Goal: Transaction & Acquisition: Purchase product/service

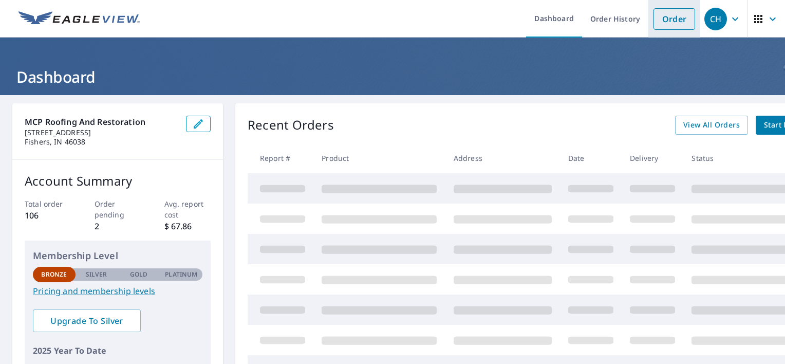
click at [668, 19] on link "Order" at bounding box center [675, 19] width 42 height 22
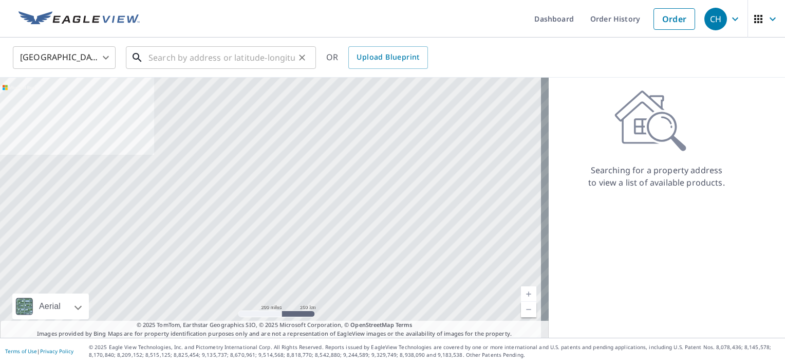
click at [282, 57] on input "text" at bounding box center [222, 57] width 146 height 29
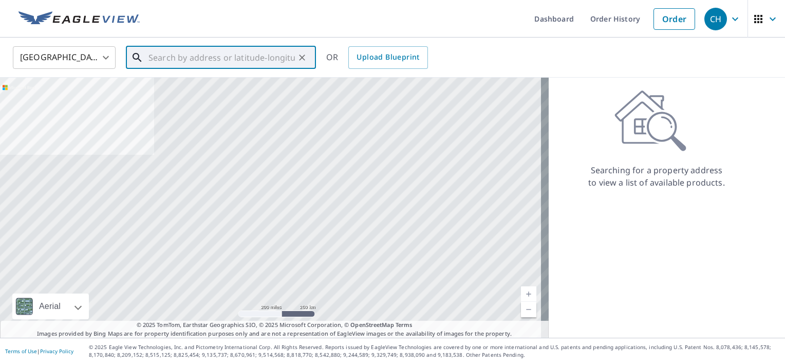
paste input "[STREET_ADDRESS]"
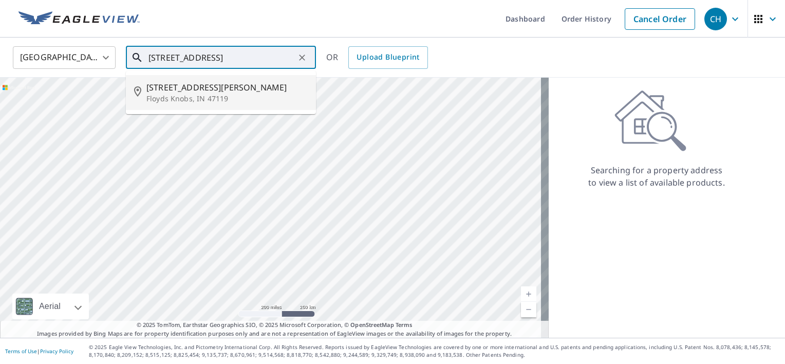
click at [240, 90] on span "[STREET_ADDRESS][PERSON_NAME]" at bounding box center [226, 87] width 161 height 12
type input "[STREET_ADDRESS][PERSON_NAME]"
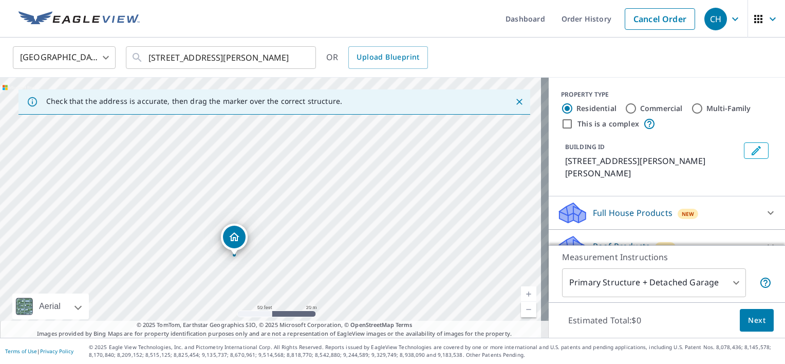
click at [718, 201] on div "Full House Products New" at bounding box center [657, 213] width 201 height 24
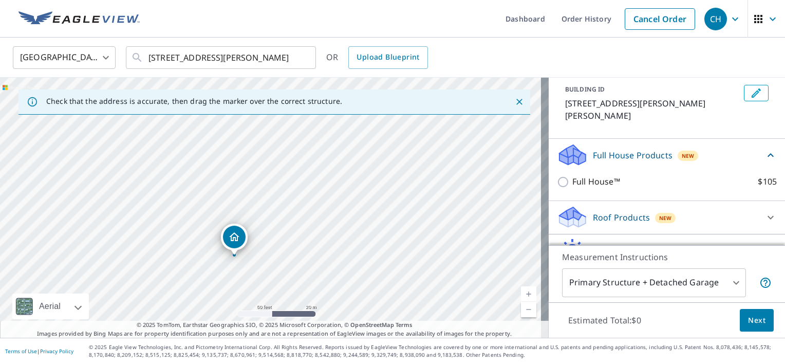
scroll to position [60, 0]
click at [718, 203] on div "Roof Products New" at bounding box center [657, 215] width 201 height 24
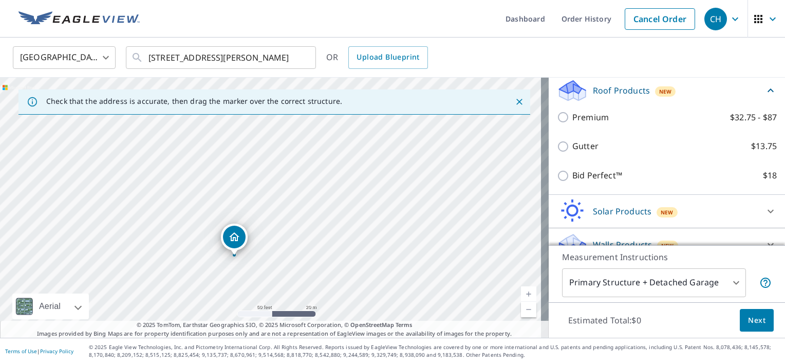
scroll to position [185, 0]
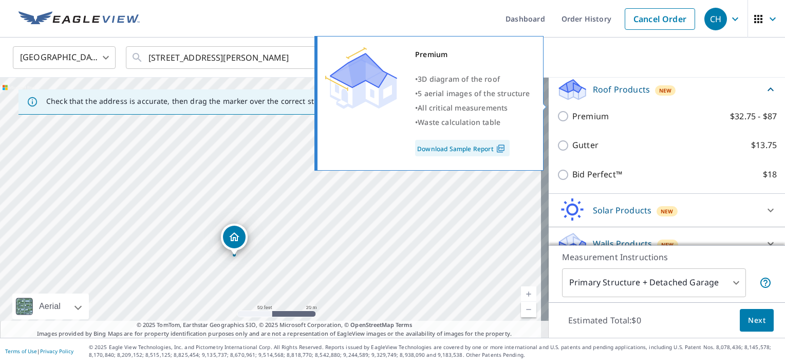
click at [594, 110] on p "Premium" at bounding box center [591, 116] width 36 height 13
click at [573, 110] on input "Premium $32.75 - $87" at bounding box center [564, 116] width 15 height 12
checkbox input "true"
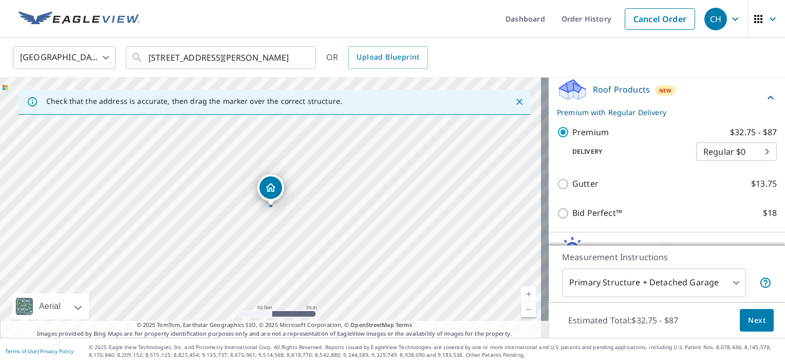
click at [753, 322] on span "Next" at bounding box center [756, 320] width 17 height 13
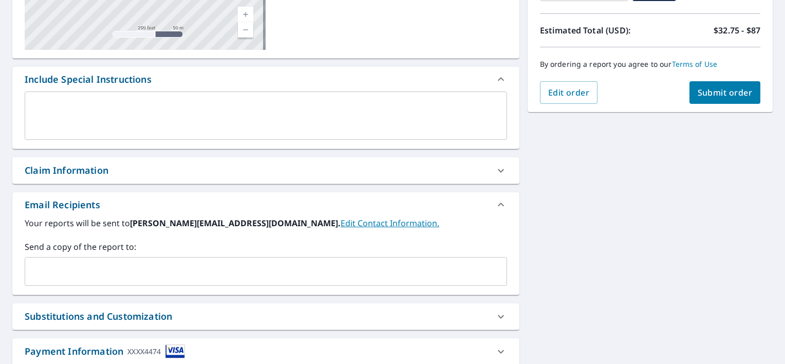
scroll to position [217, 0]
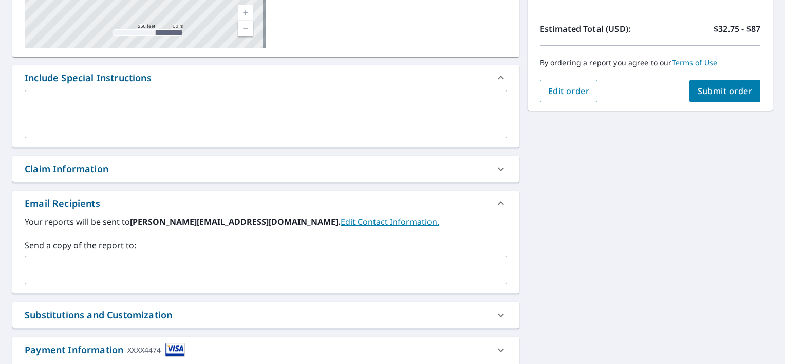
click at [323, 263] on input "text" at bounding box center [258, 270] width 458 height 20
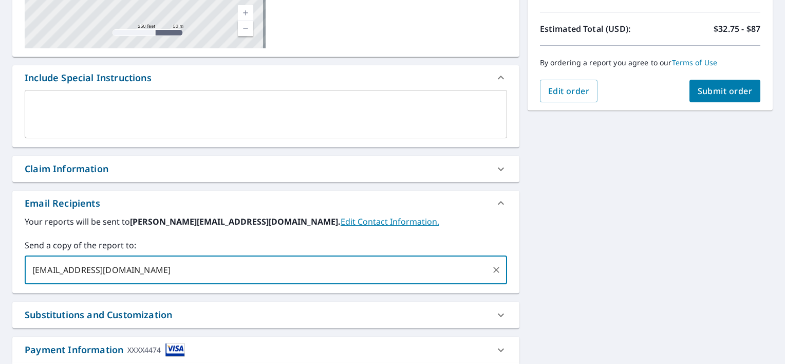
type input "[EMAIL_ADDRESS][DOMAIN_NAME]"
click at [280, 170] on div "Claim Information" at bounding box center [257, 169] width 464 height 14
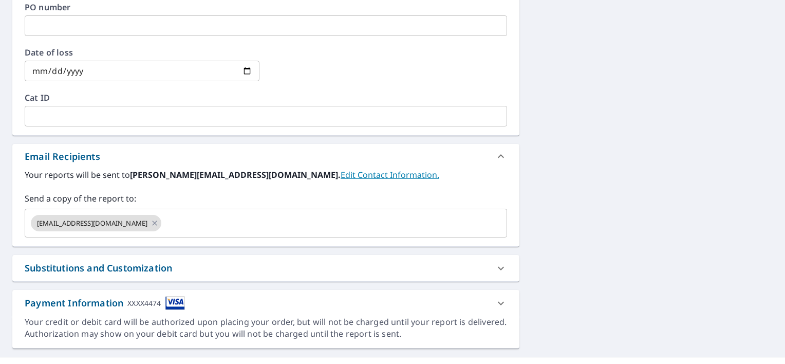
scroll to position [485, 0]
click at [153, 223] on icon at bounding box center [155, 223] width 5 height 5
click at [98, 222] on input "text" at bounding box center [258, 223] width 458 height 20
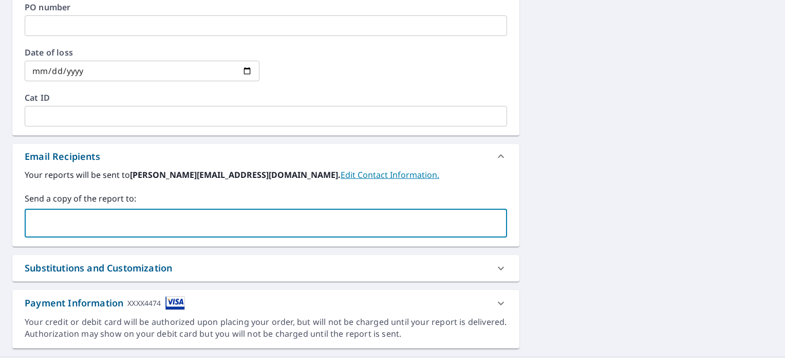
paste input "[EMAIL_ADDRESS][DOMAIN_NAME]"
type input "[EMAIL_ADDRESS][DOMAIN_NAME]"
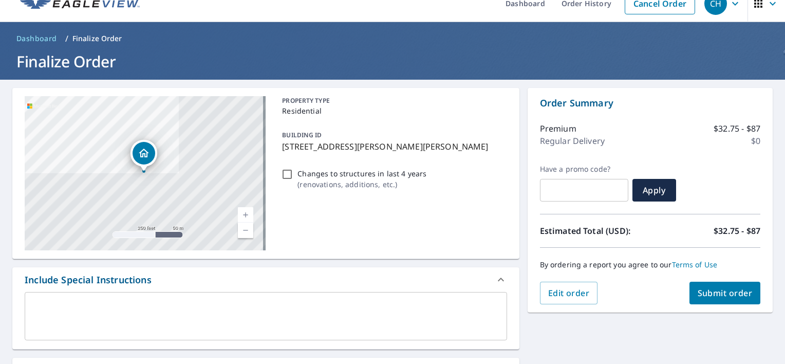
scroll to position [0, 0]
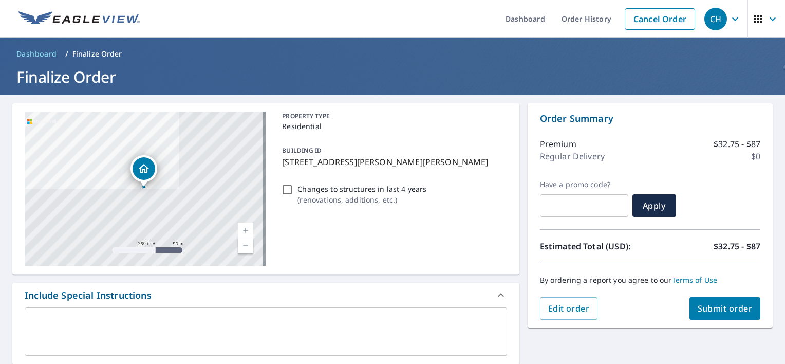
click at [727, 320] on div "Order Summary Premium $32.75 - $87 Regular Delivery $0 Have a promo code? ​ App…" at bounding box center [650, 215] width 245 height 225
click at [723, 316] on button "Submit order" at bounding box center [725, 308] width 71 height 23
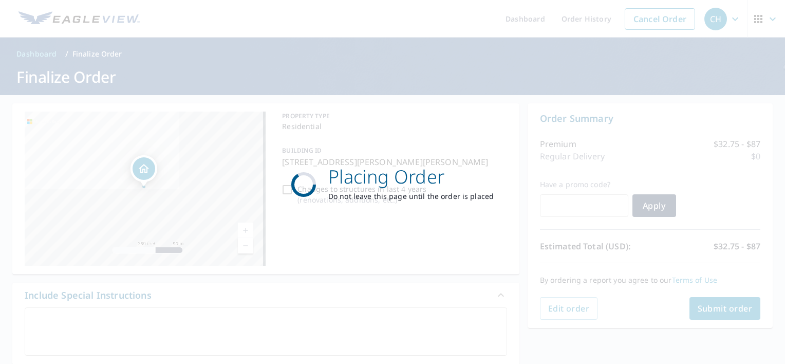
click at [723, 314] on div "Placing Order Do not leave this page until the order is placed" at bounding box center [392, 182] width 785 height 364
